Goal: Navigation & Orientation: Find specific page/section

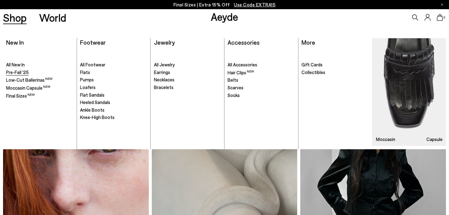
click at [19, 71] on span "Pre-Fall '25" at bounding box center [17, 72] width 23 height 6
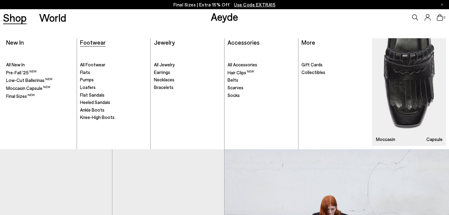
click at [97, 45] on span "Footwear" at bounding box center [93, 42] width 26 height 7
